Goal: Communication & Community: Answer question/provide support

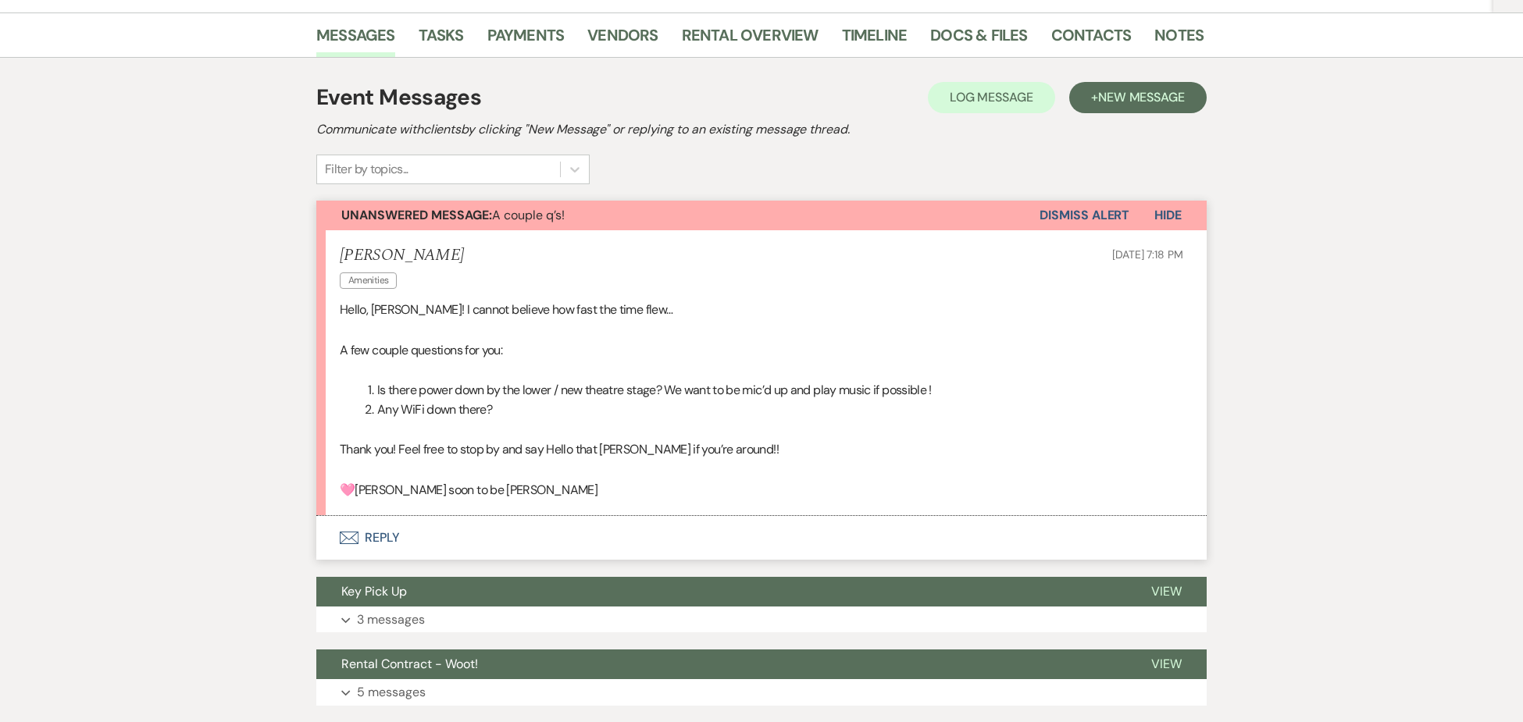
click at [377, 533] on button "Envelope Reply" at bounding box center [761, 538] width 890 height 44
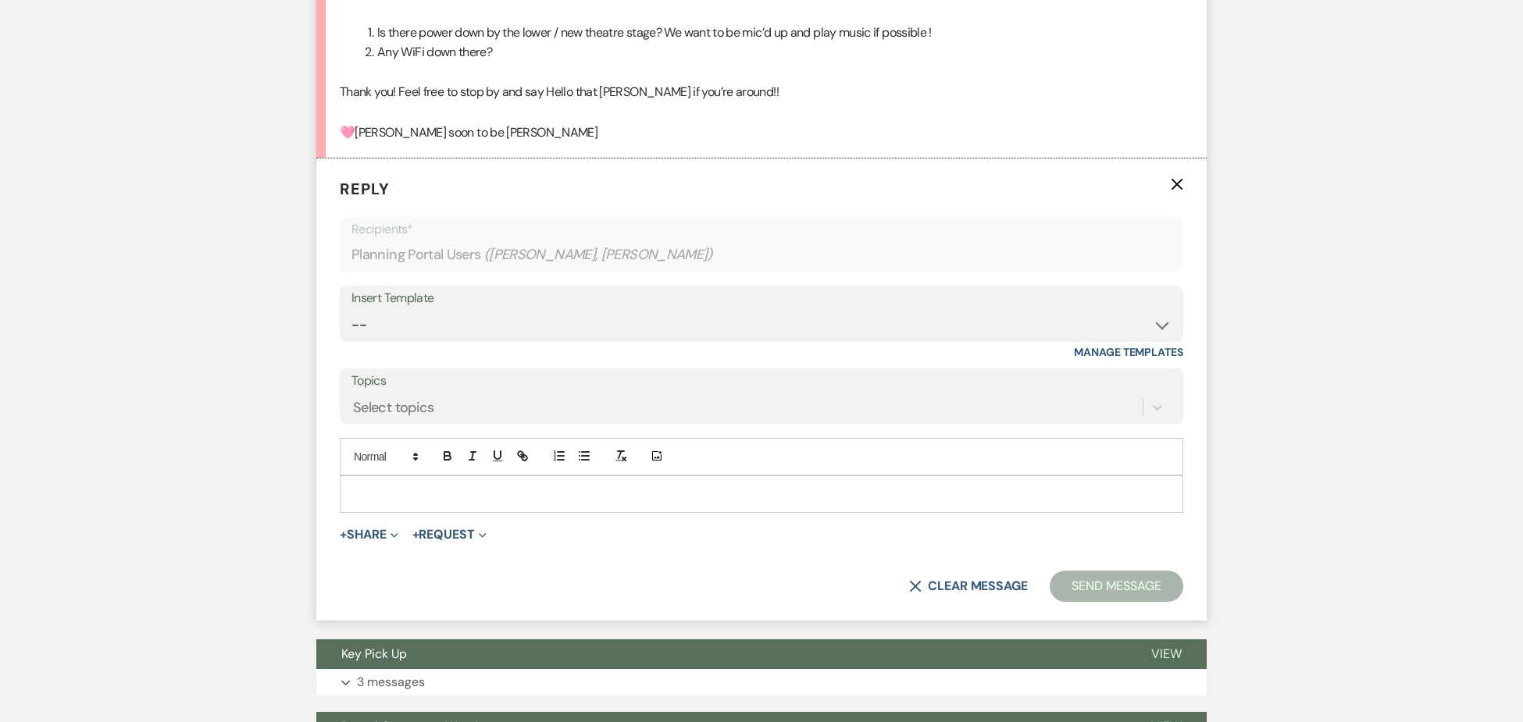
scroll to position [603, 0]
click at [368, 485] on p at bounding box center [761, 493] width 818 height 17
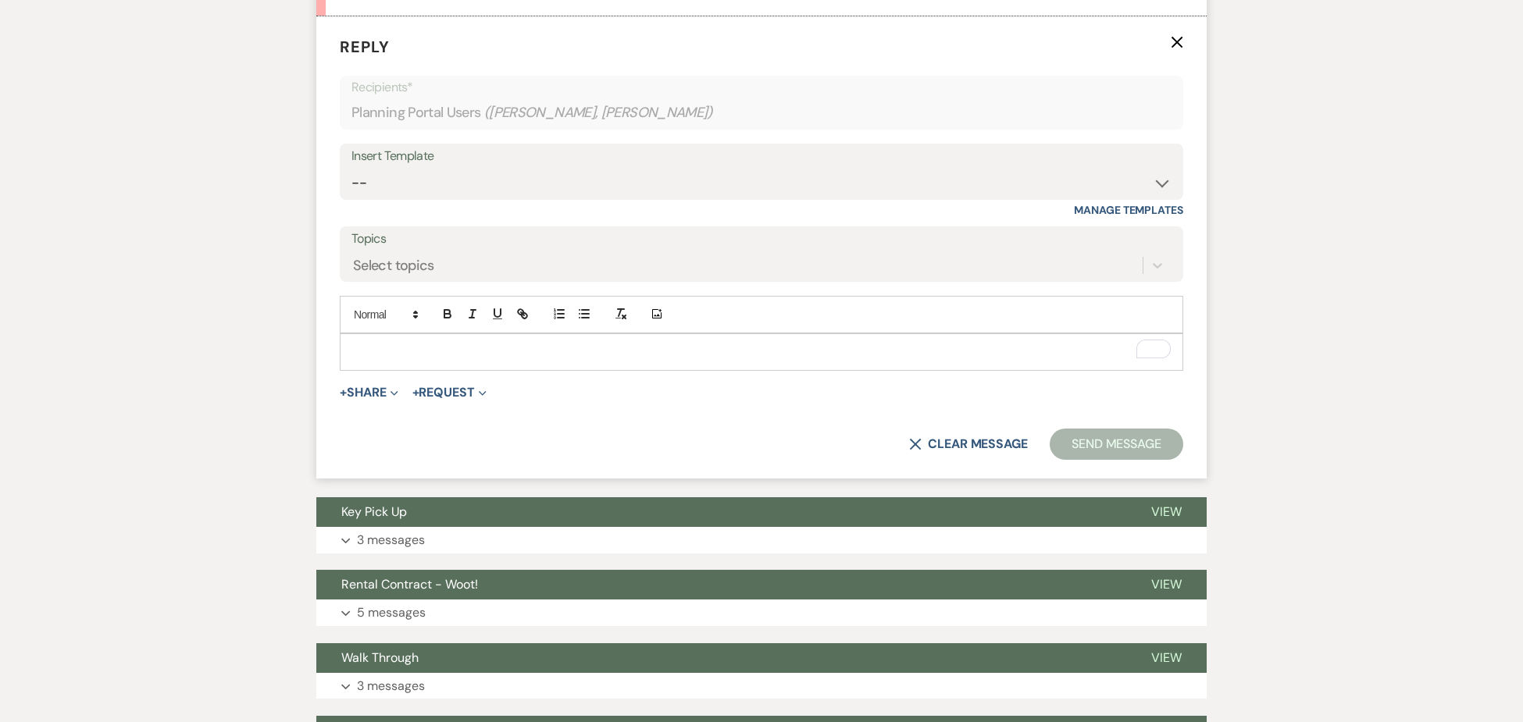
scroll to position [763, 0]
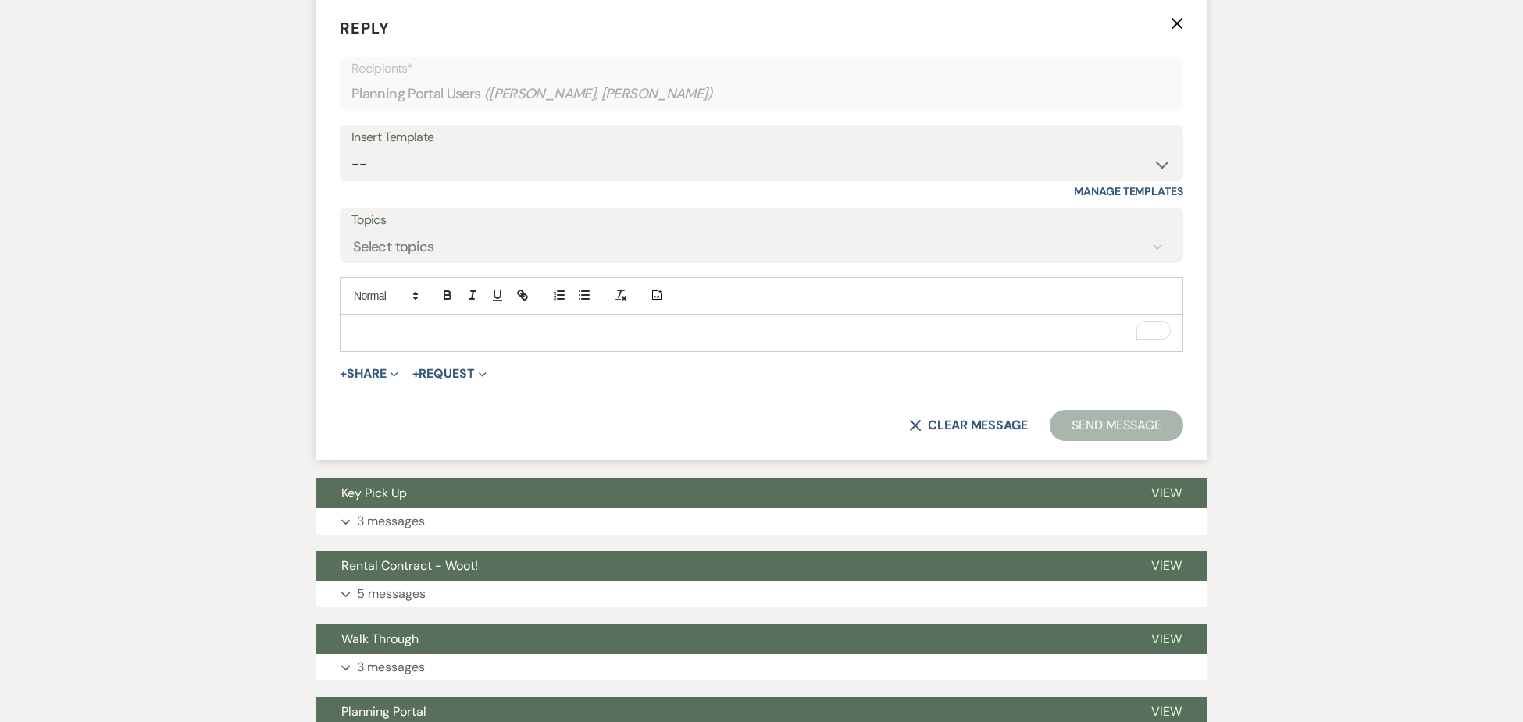
click at [375, 328] on p "To enrich screen reader interactions, please activate Accessibility in Grammarl…" at bounding box center [761, 333] width 818 height 17
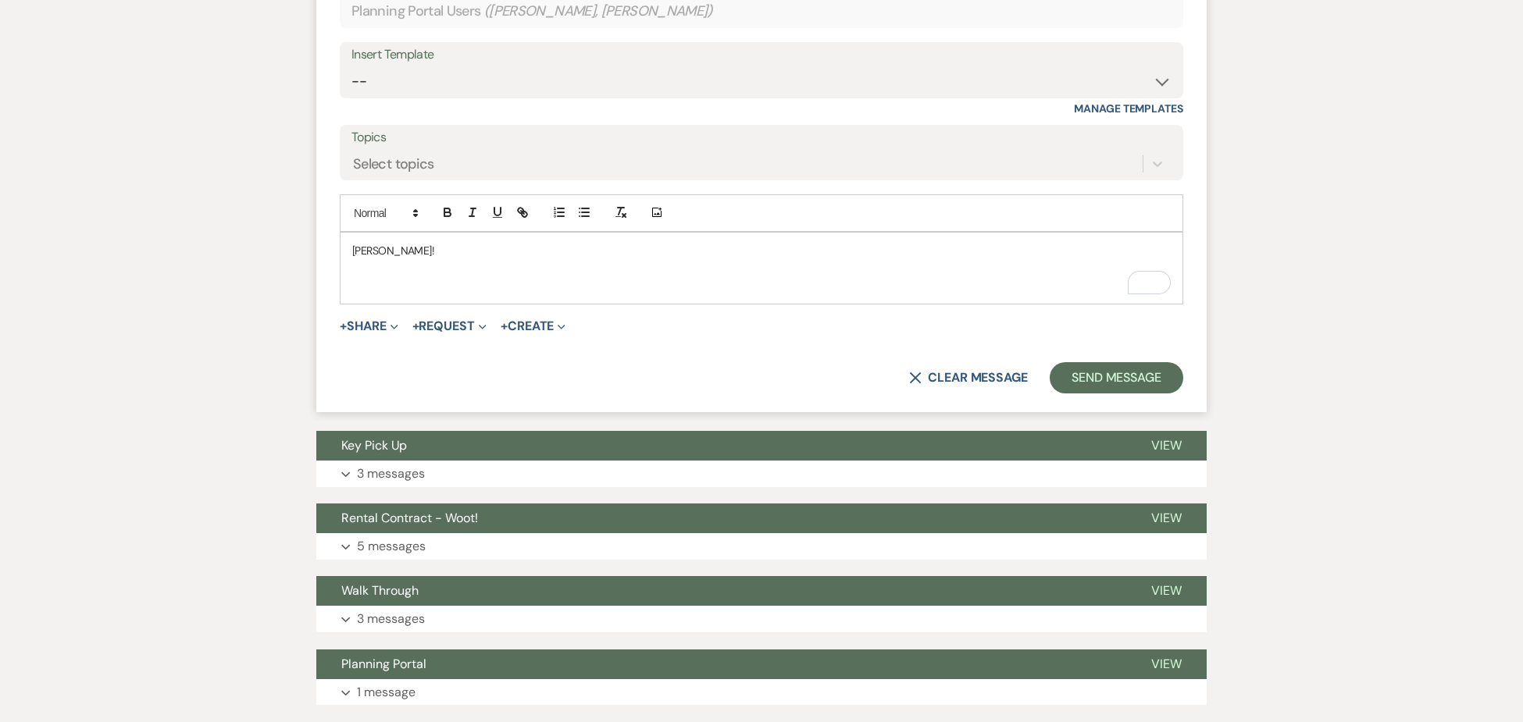
scroll to position [1025, 0]
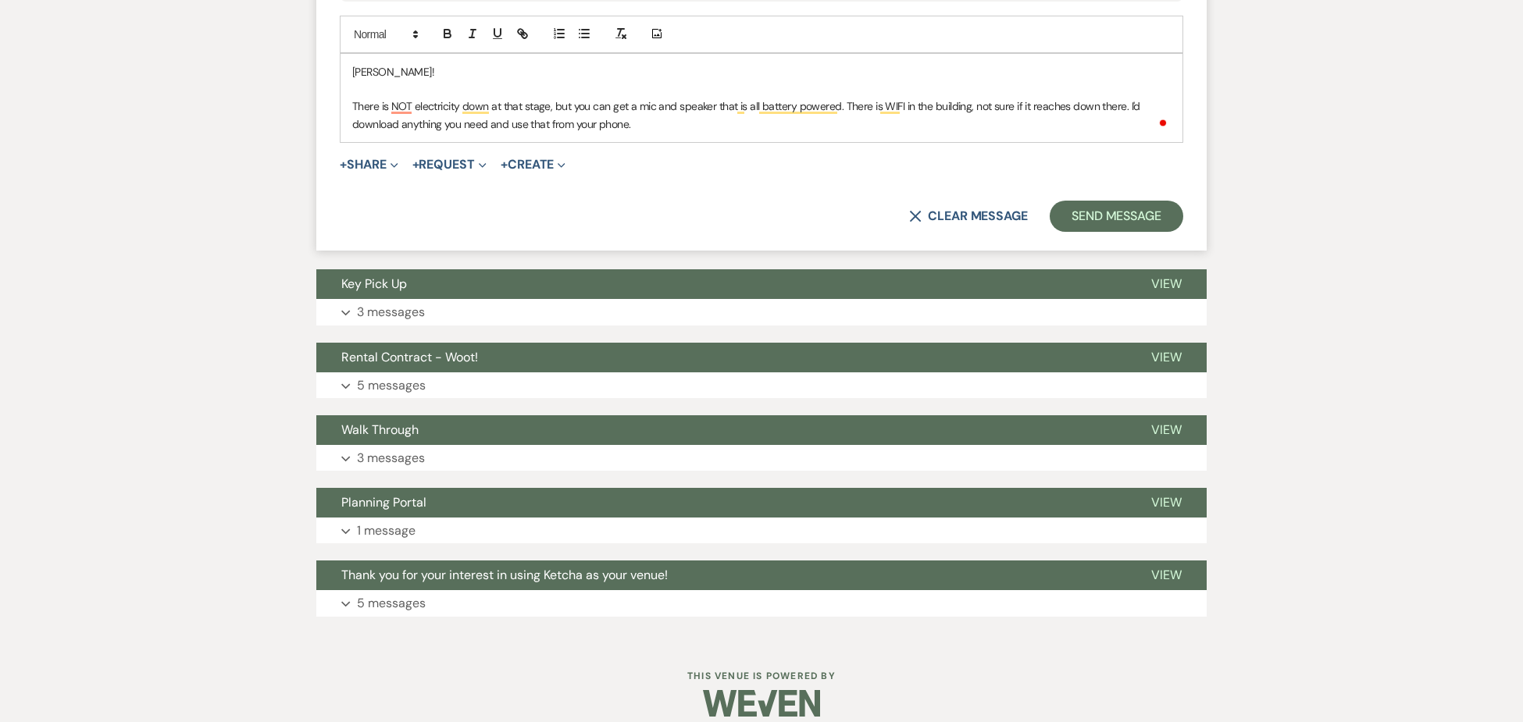
click at [894, 123] on p "There is NOT electricity down at that stage, but you can get a mic and speaker …" at bounding box center [761, 115] width 818 height 35
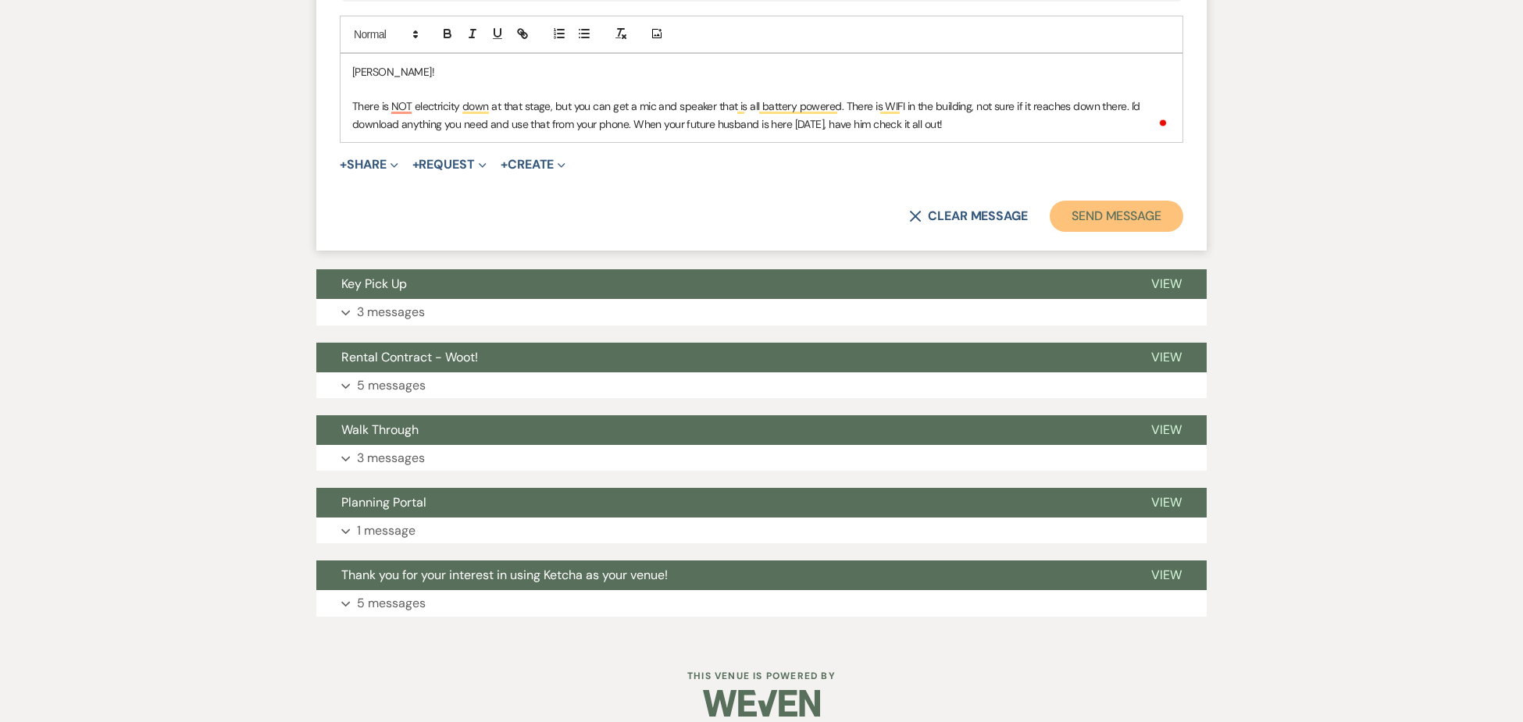
click at [1126, 213] on button "Send Message" at bounding box center [1117, 216] width 134 height 31
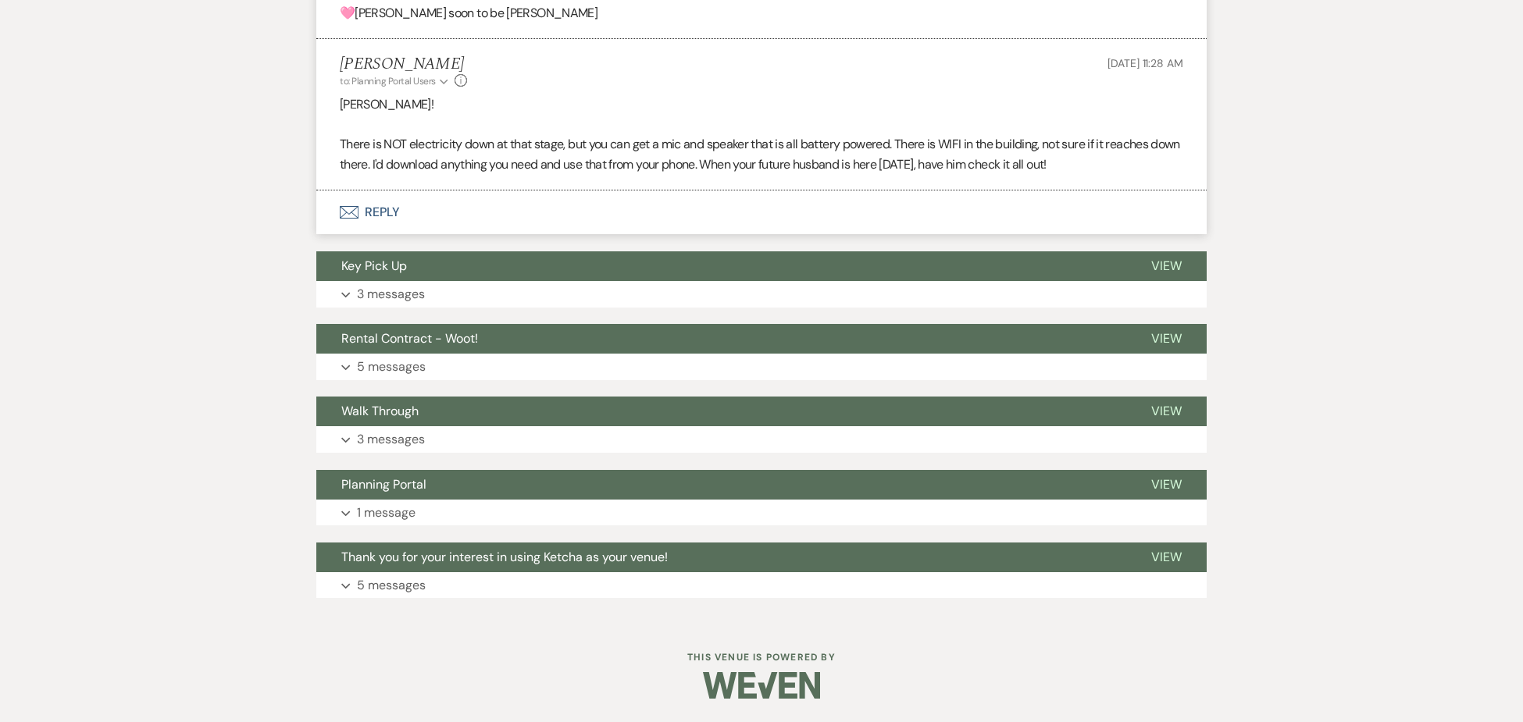
scroll to position [721, 0]
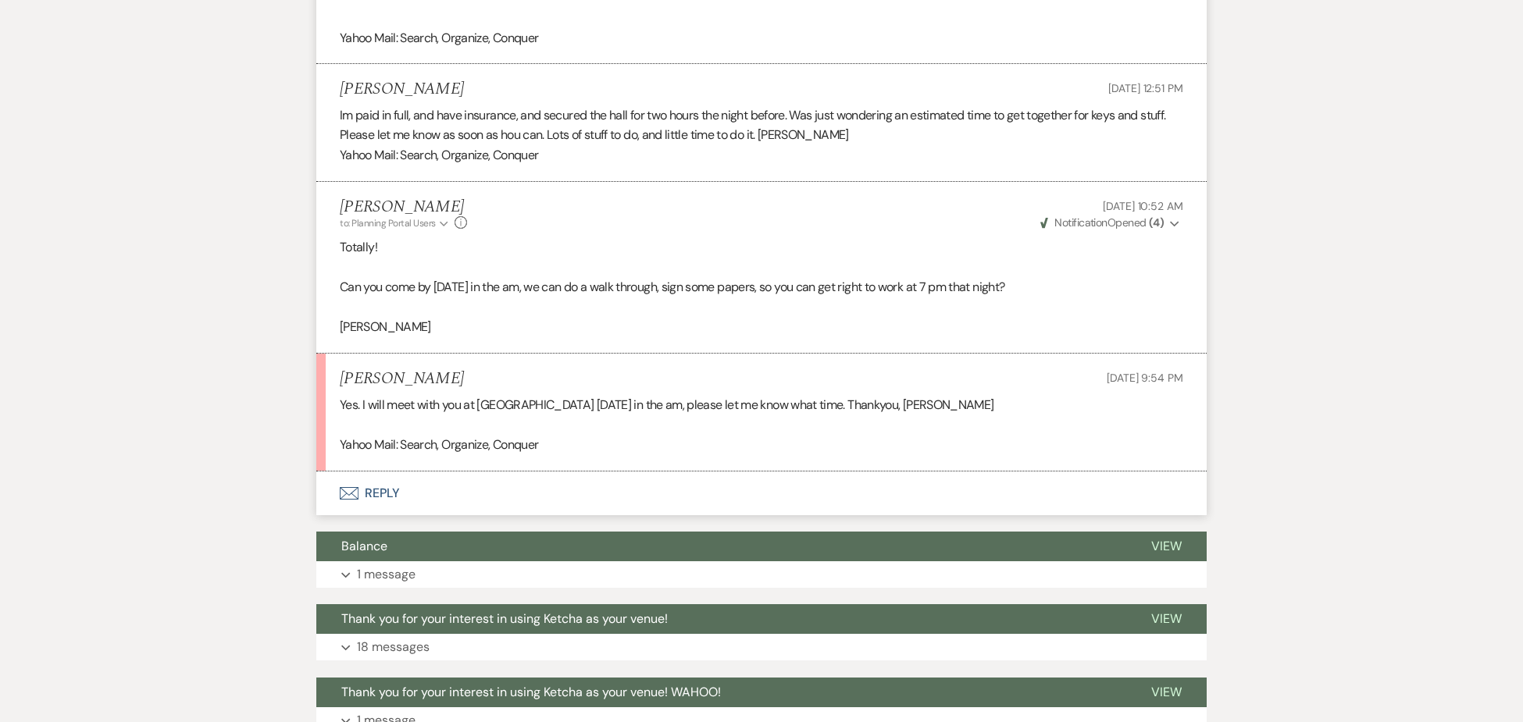
scroll to position [1995, 0]
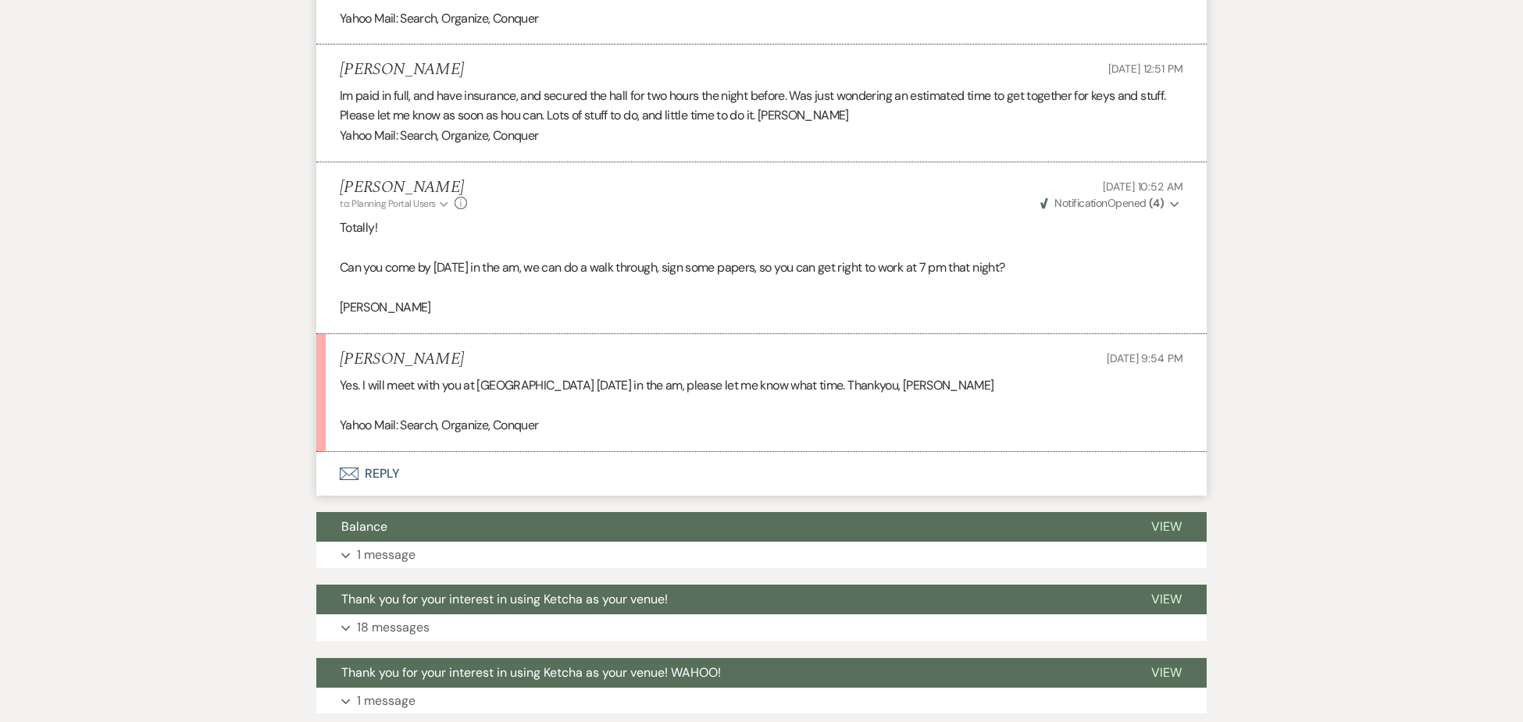
click at [383, 452] on button "Envelope Reply" at bounding box center [761, 474] width 890 height 44
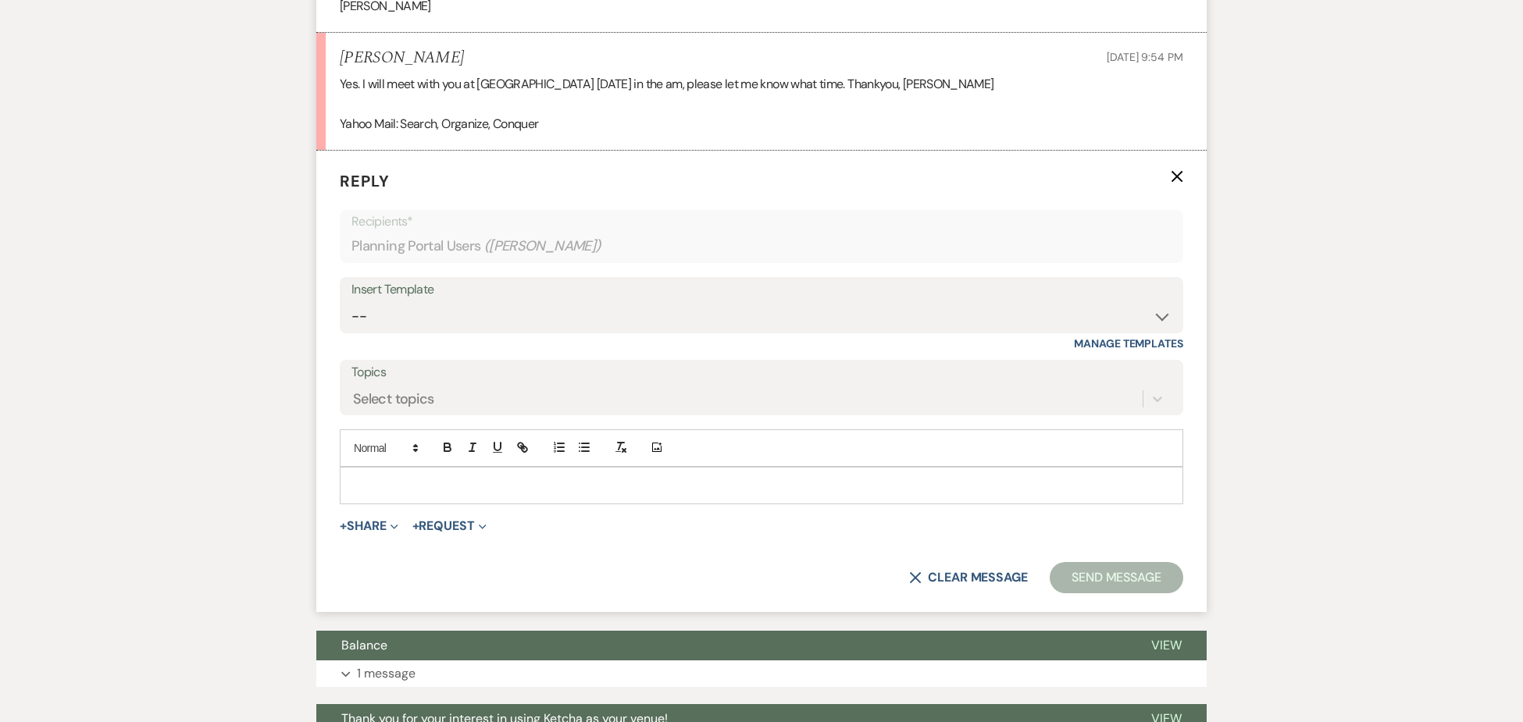
scroll to position [2308, 0]
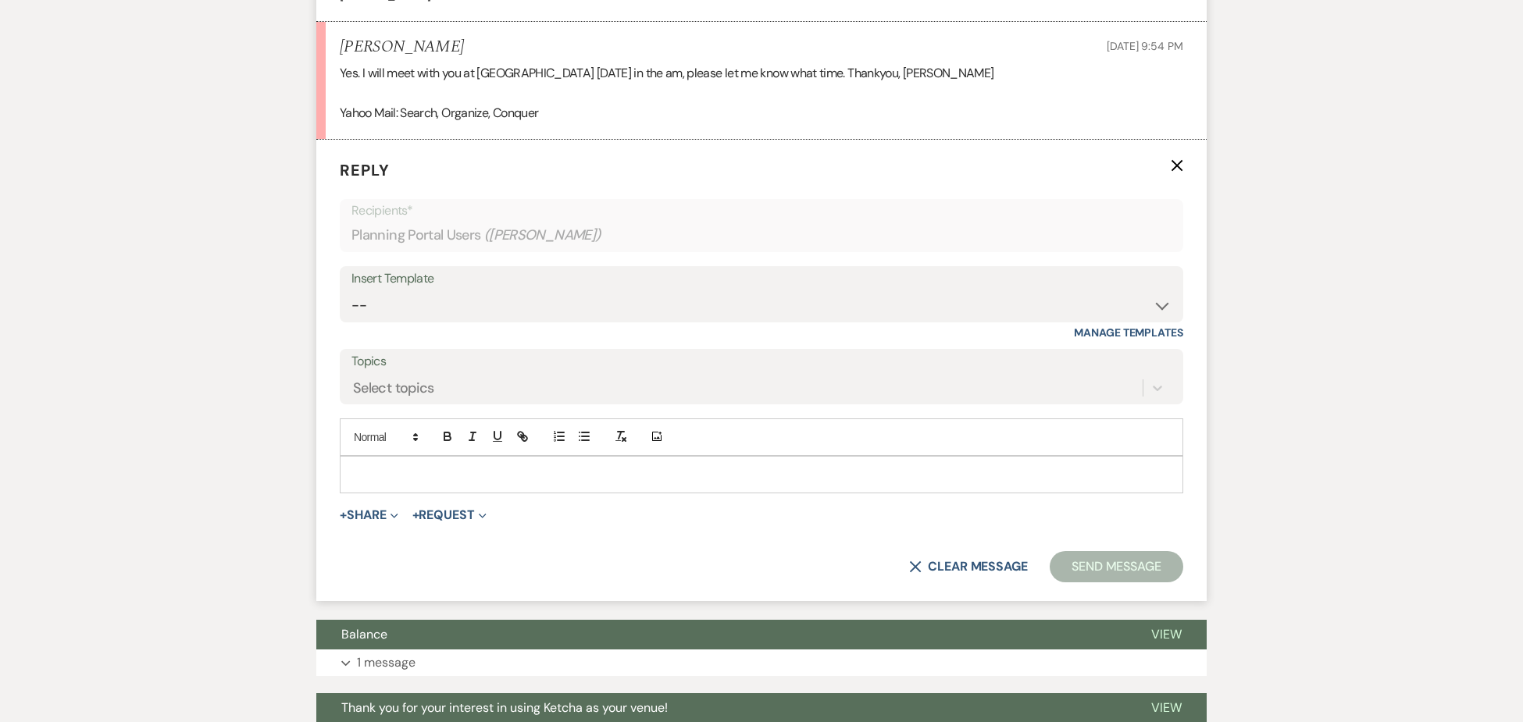
click at [397, 466] on p at bounding box center [761, 474] width 818 height 17
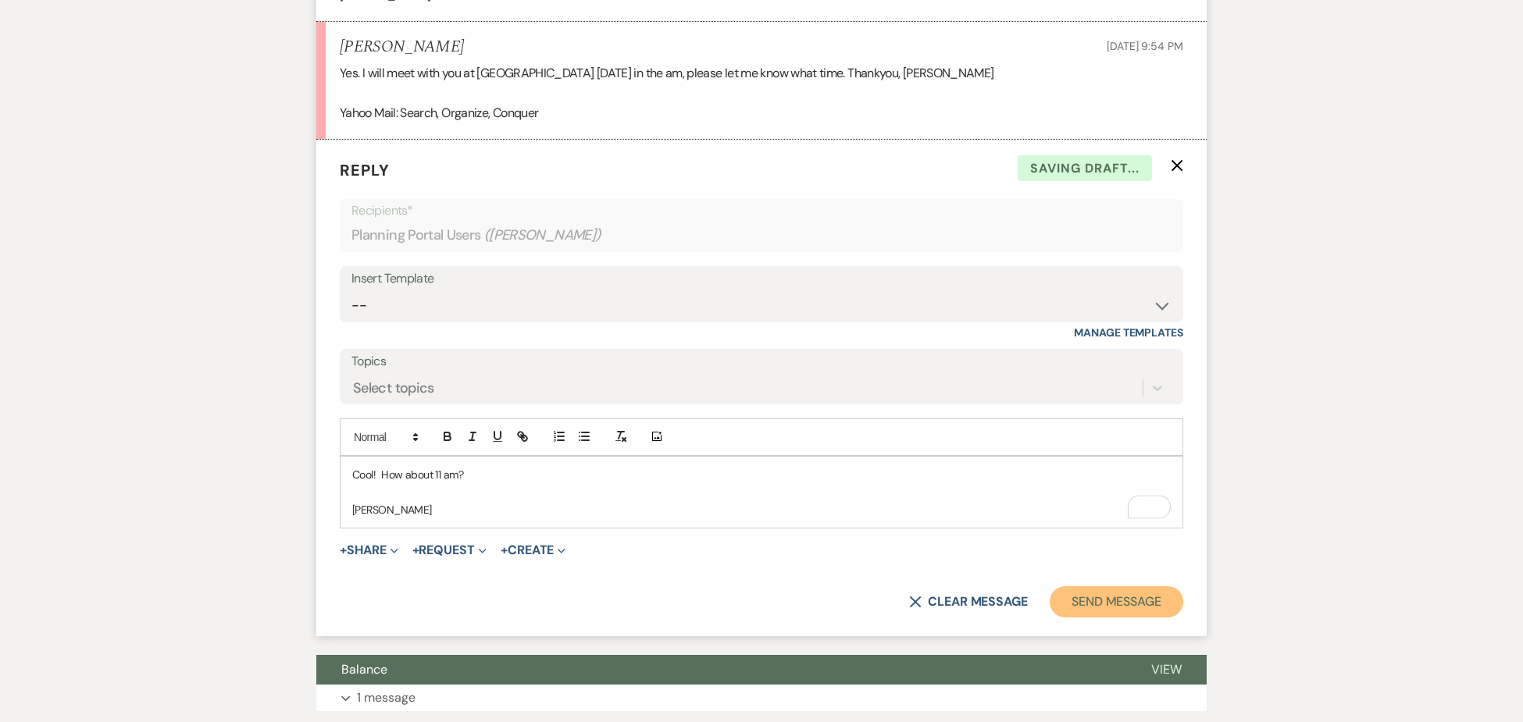
click at [1143, 587] on button "Send Message" at bounding box center [1117, 602] width 134 height 31
